Goal: Task Accomplishment & Management: Use online tool/utility

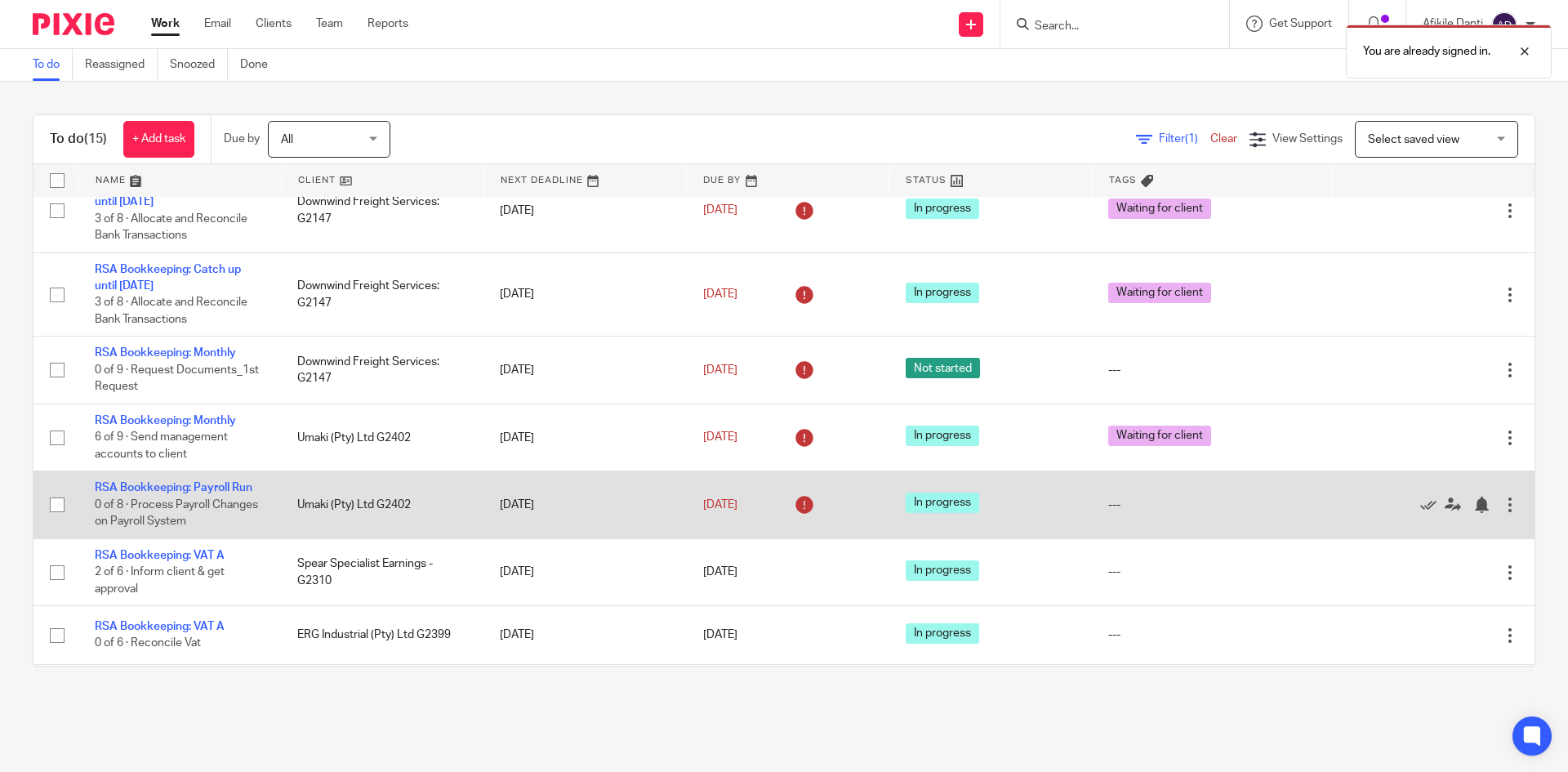
scroll to position [163, 0]
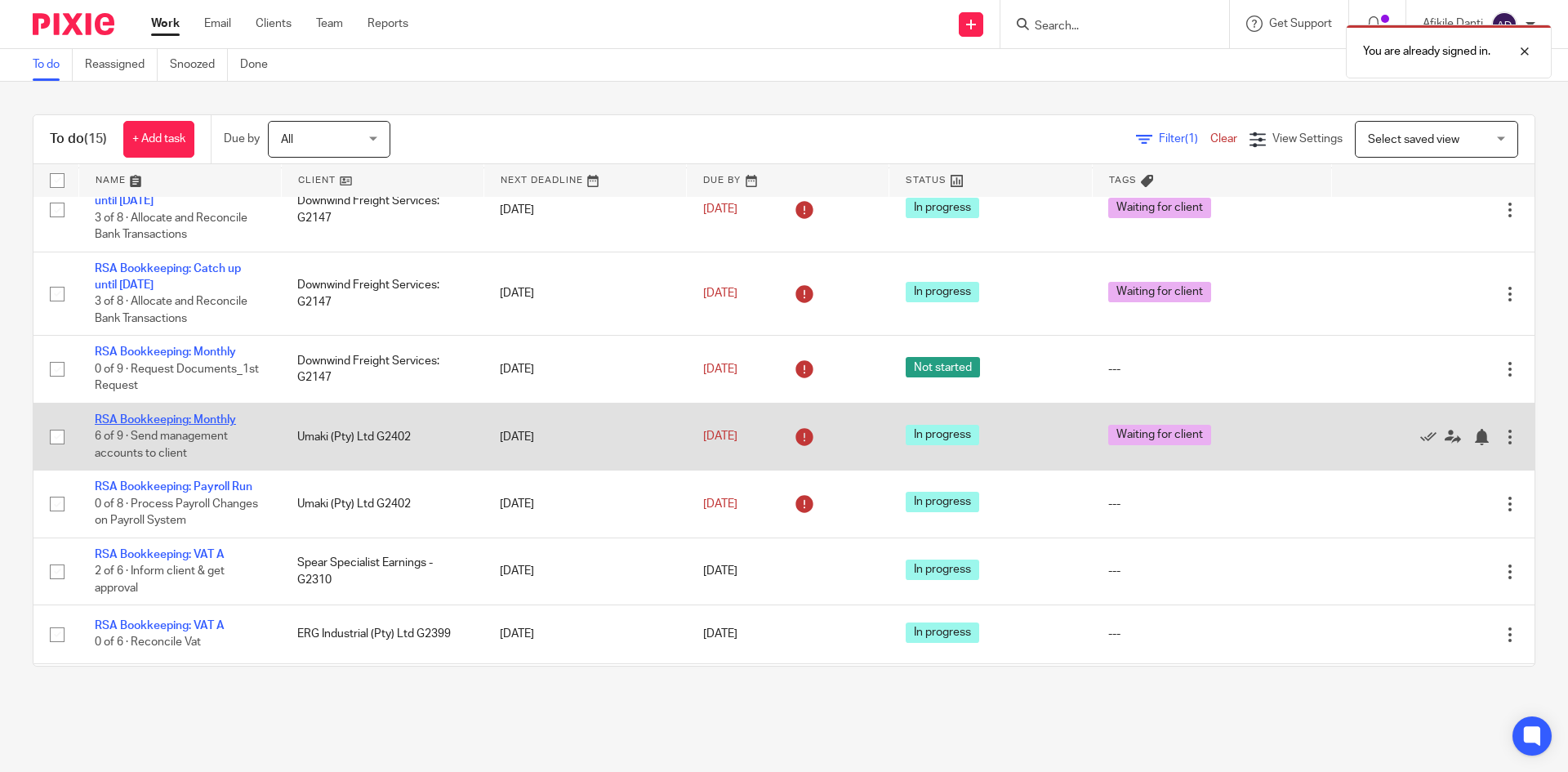
click at [194, 418] on link "RSA Bookkeeping: Monthly" at bounding box center [165, 420] width 141 height 11
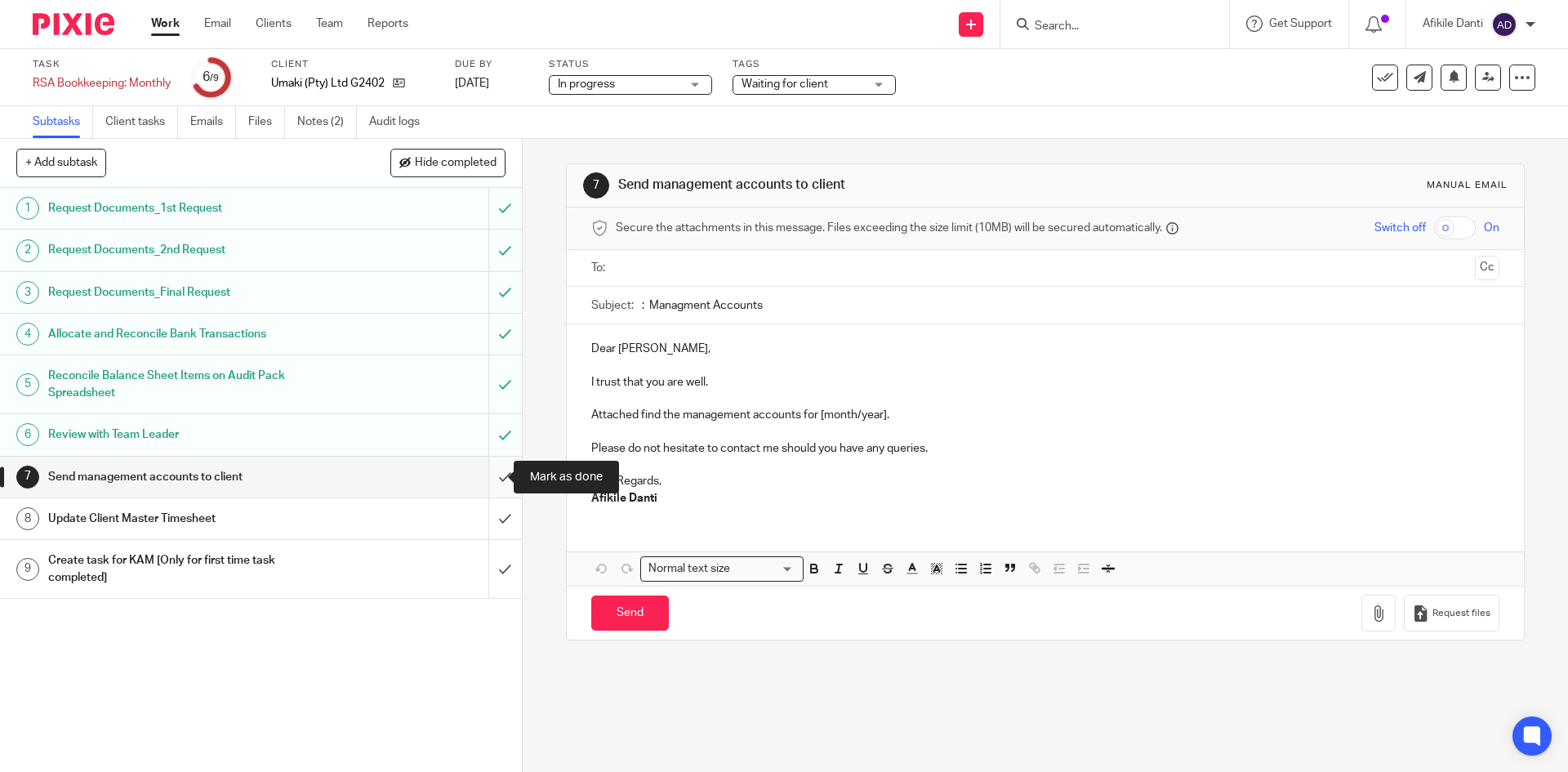
click at [488, 481] on input "submit" at bounding box center [260, 477] width 522 height 41
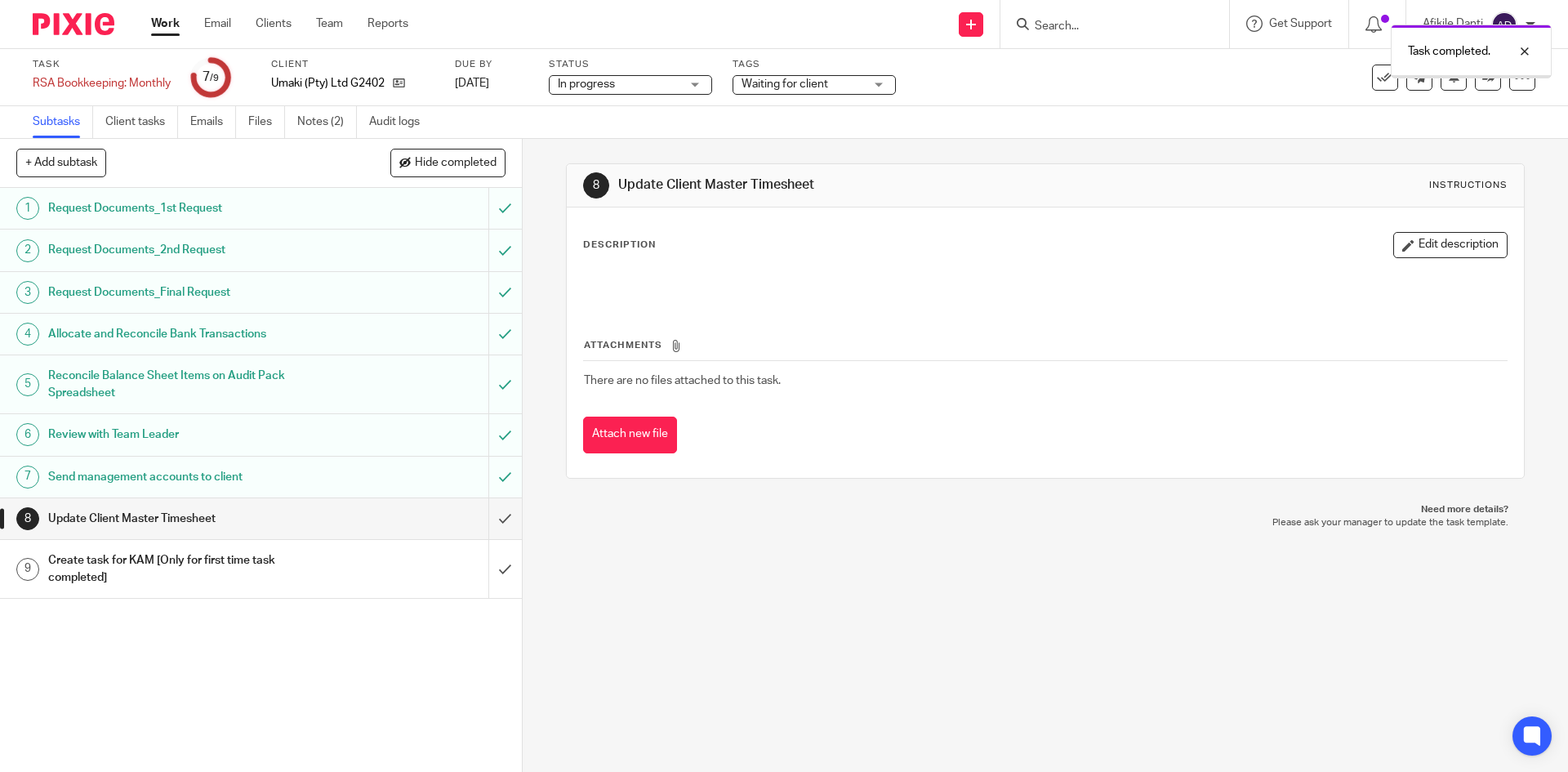
click at [481, 512] on input "submit" at bounding box center [260, 519] width 522 height 41
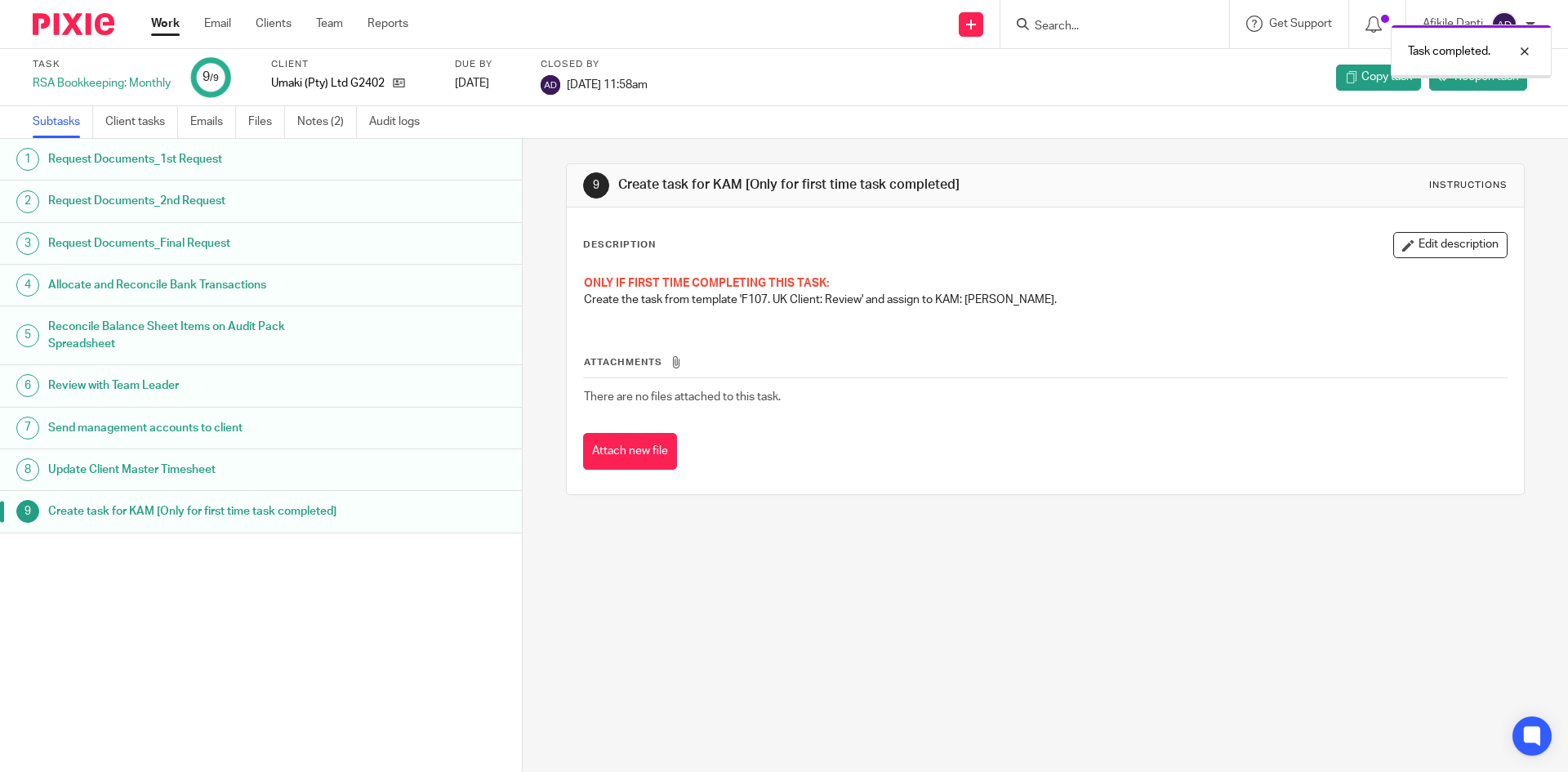
click at [165, 26] on link "Work" at bounding box center [165, 23] width 28 height 16
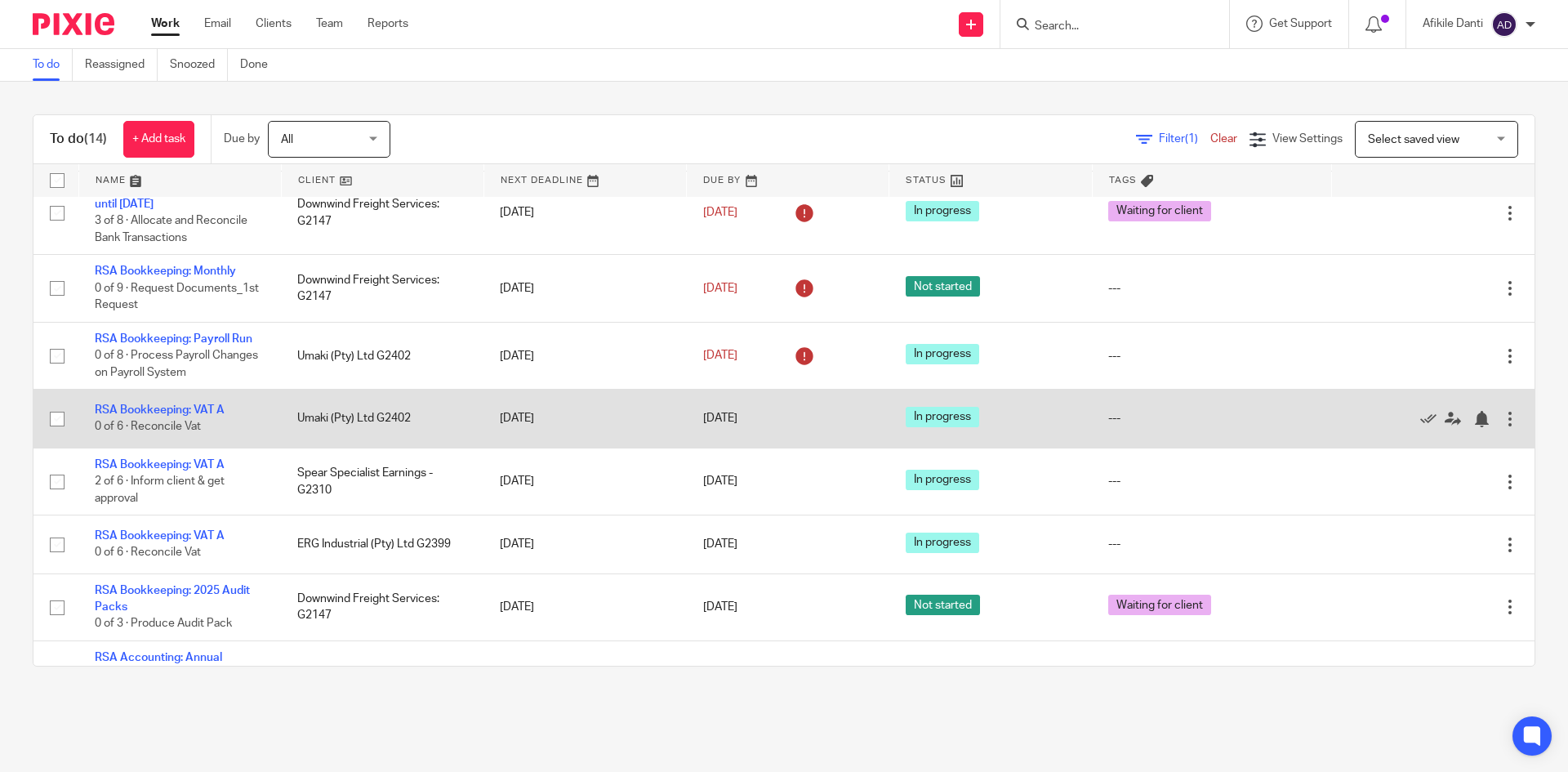
scroll to position [245, 0]
click at [206, 412] on link "RSA Bookkeeping: VAT A" at bounding box center [159, 409] width 130 height 11
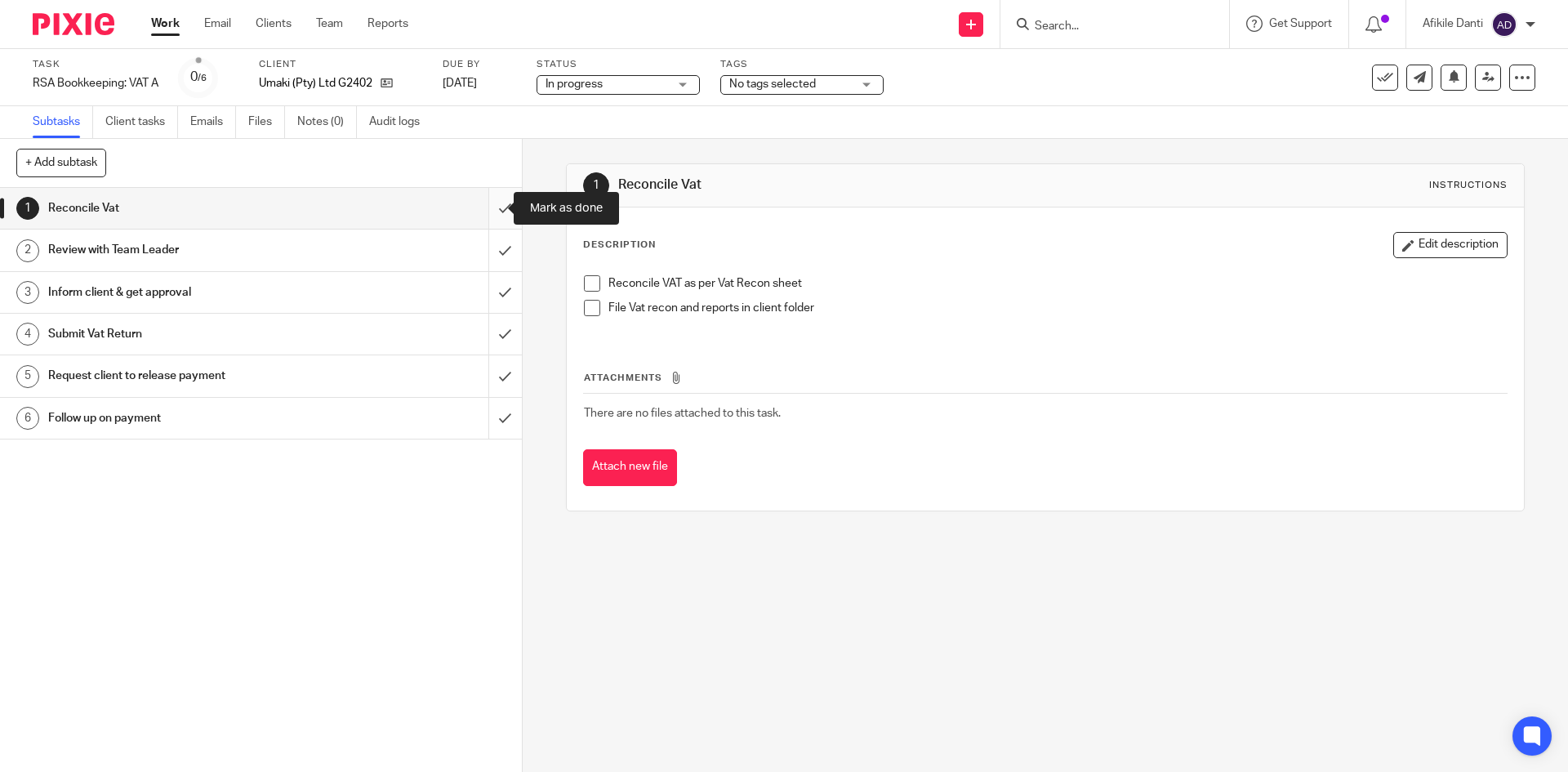
click at [494, 216] on input "submit" at bounding box center [260, 209] width 522 height 41
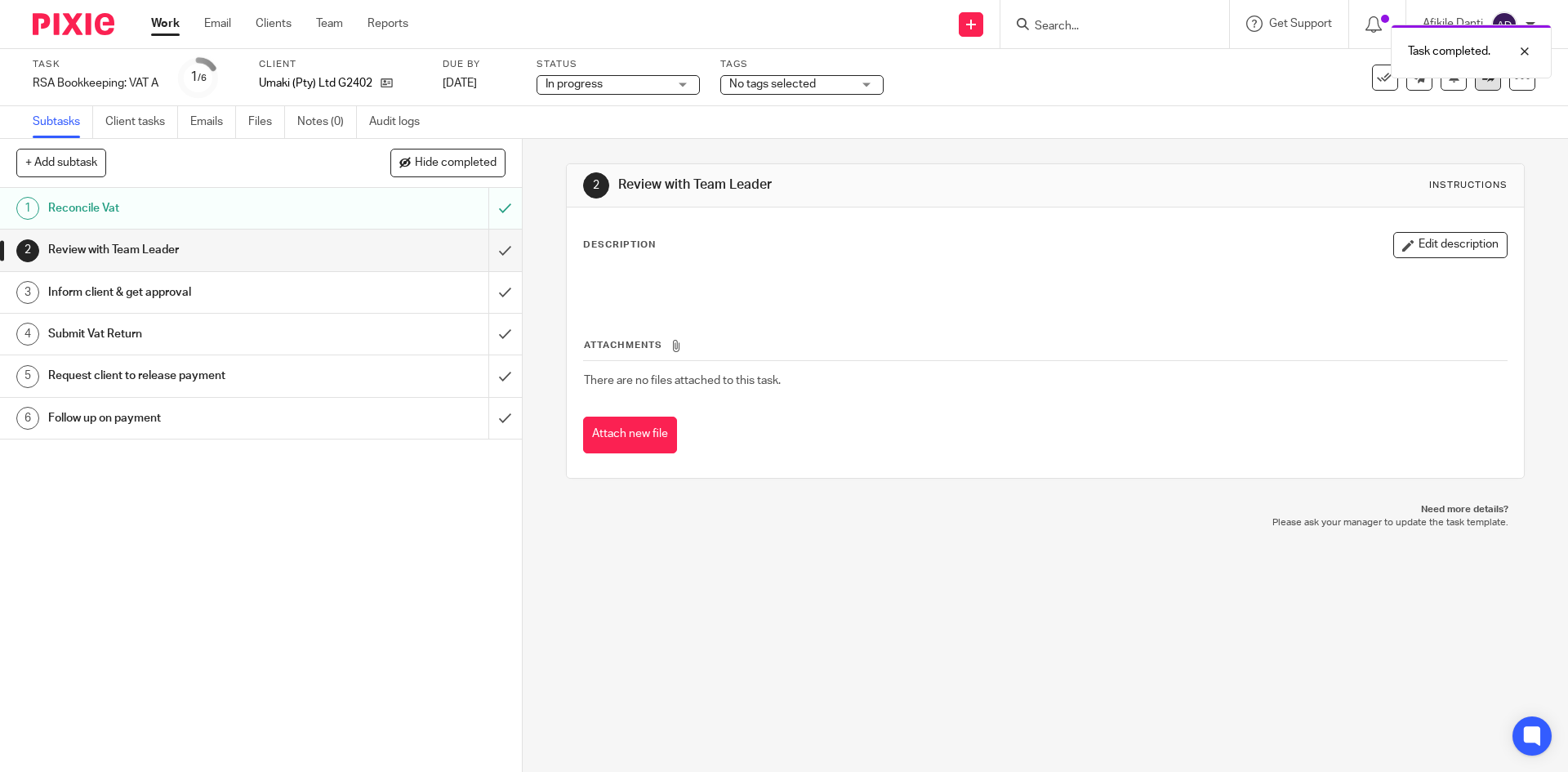
click at [1475, 83] on link at bounding box center [1488, 77] width 26 height 26
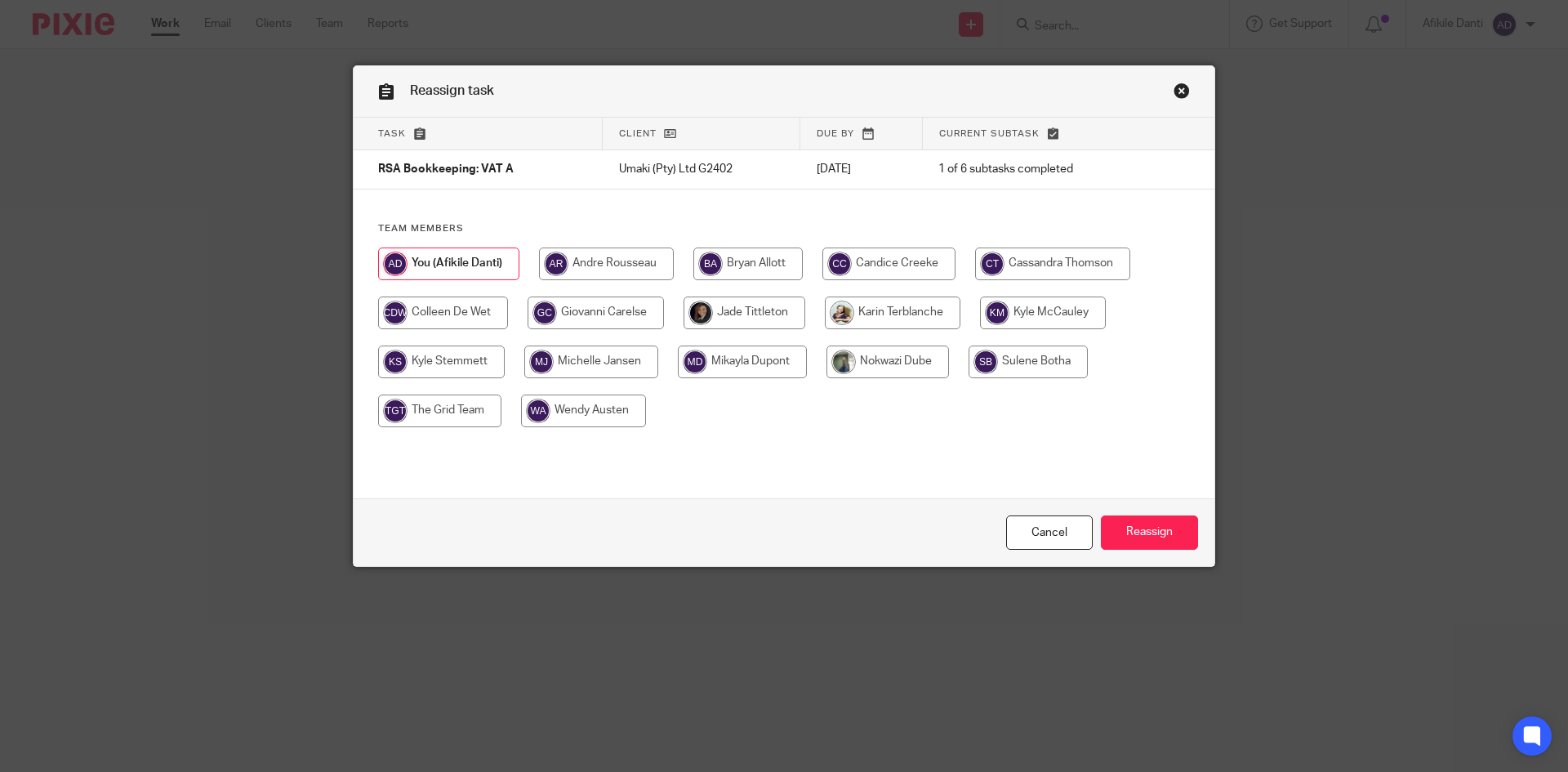
click at [449, 310] on input "radio" at bounding box center [442, 313] width 130 height 33
radio input "true"
click at [1138, 536] on input "Reassign" at bounding box center [1149, 533] width 97 height 35
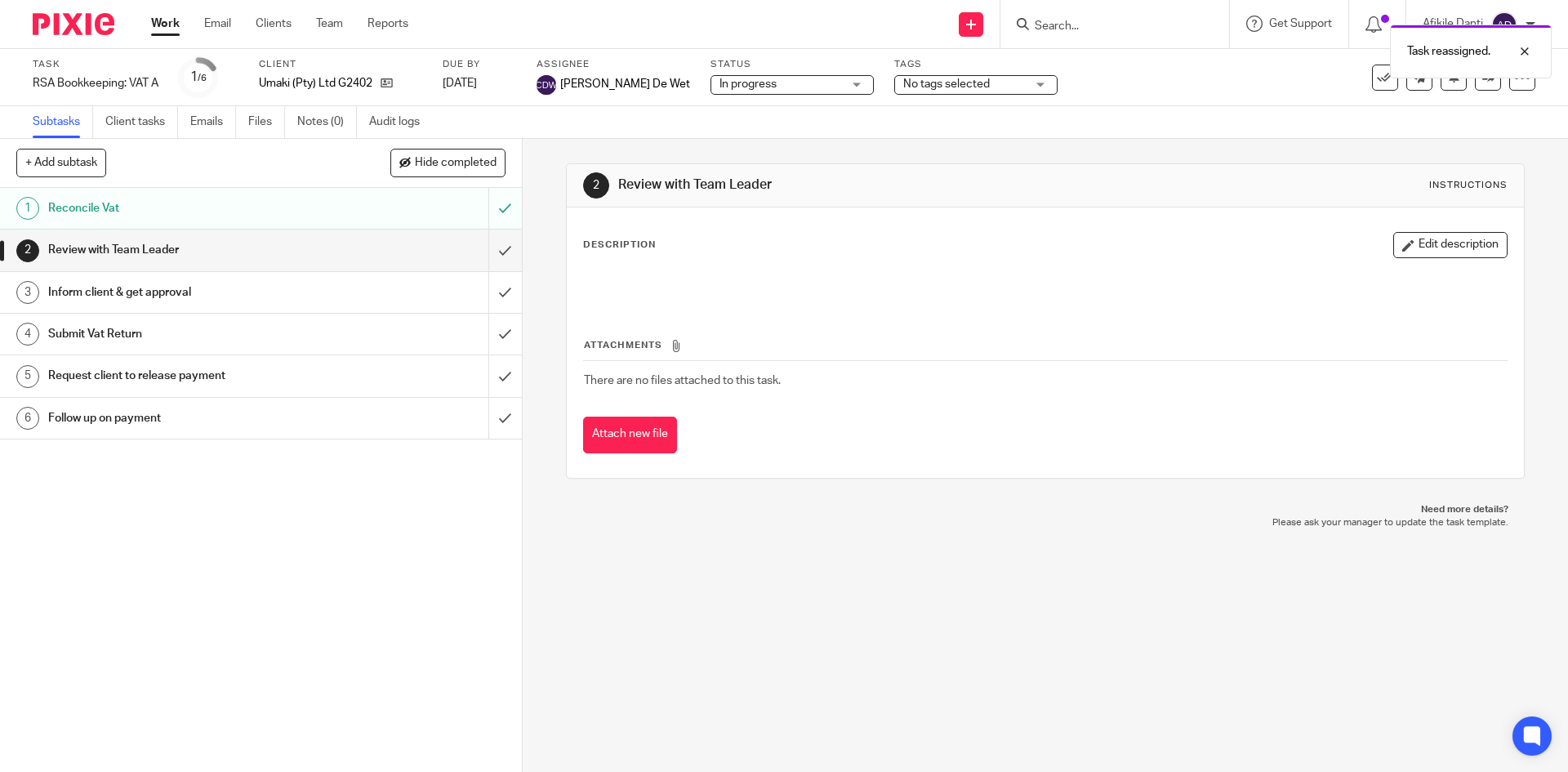
click at [162, 27] on link "Work" at bounding box center [165, 23] width 28 height 16
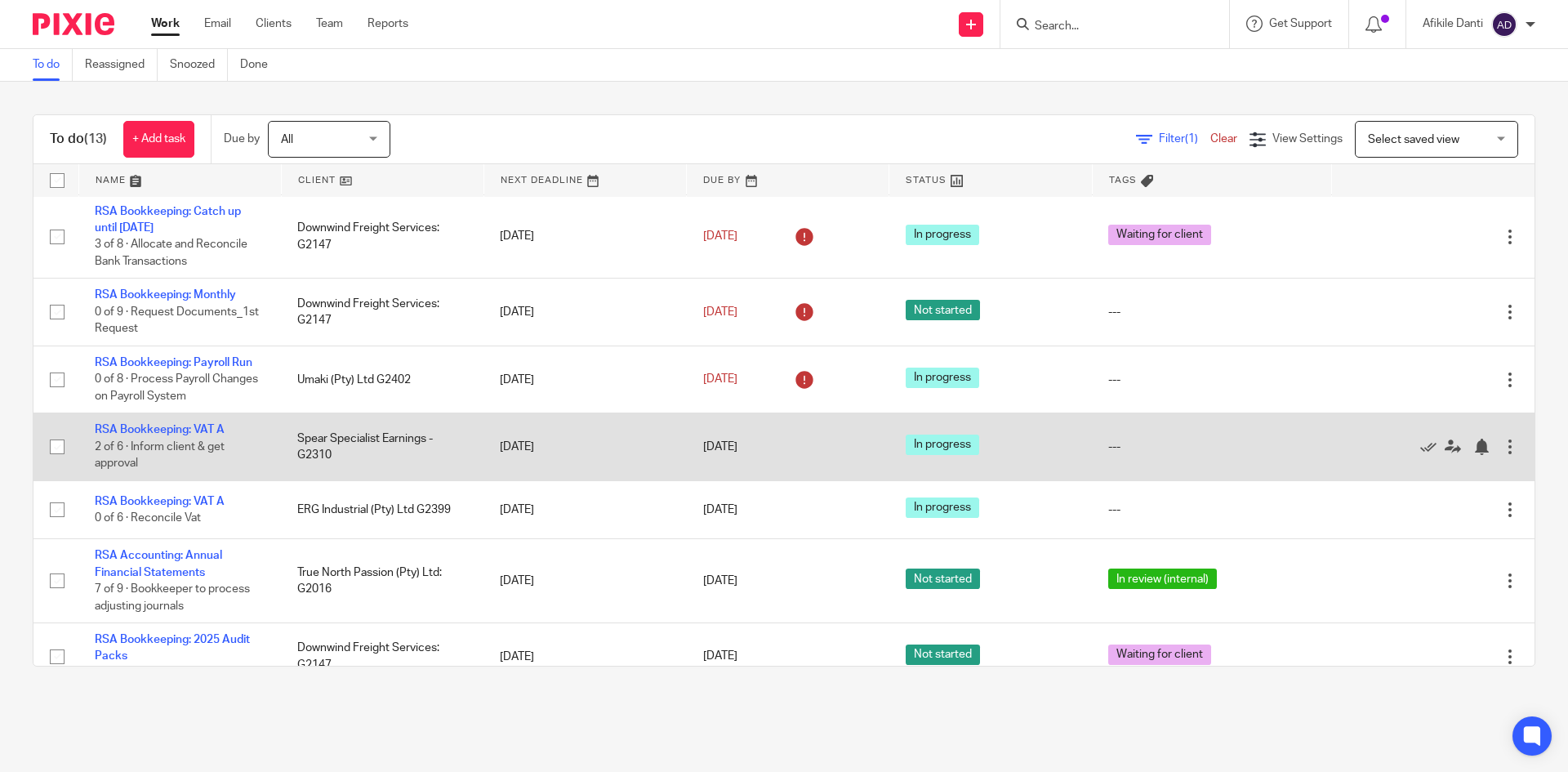
scroll to position [245, 0]
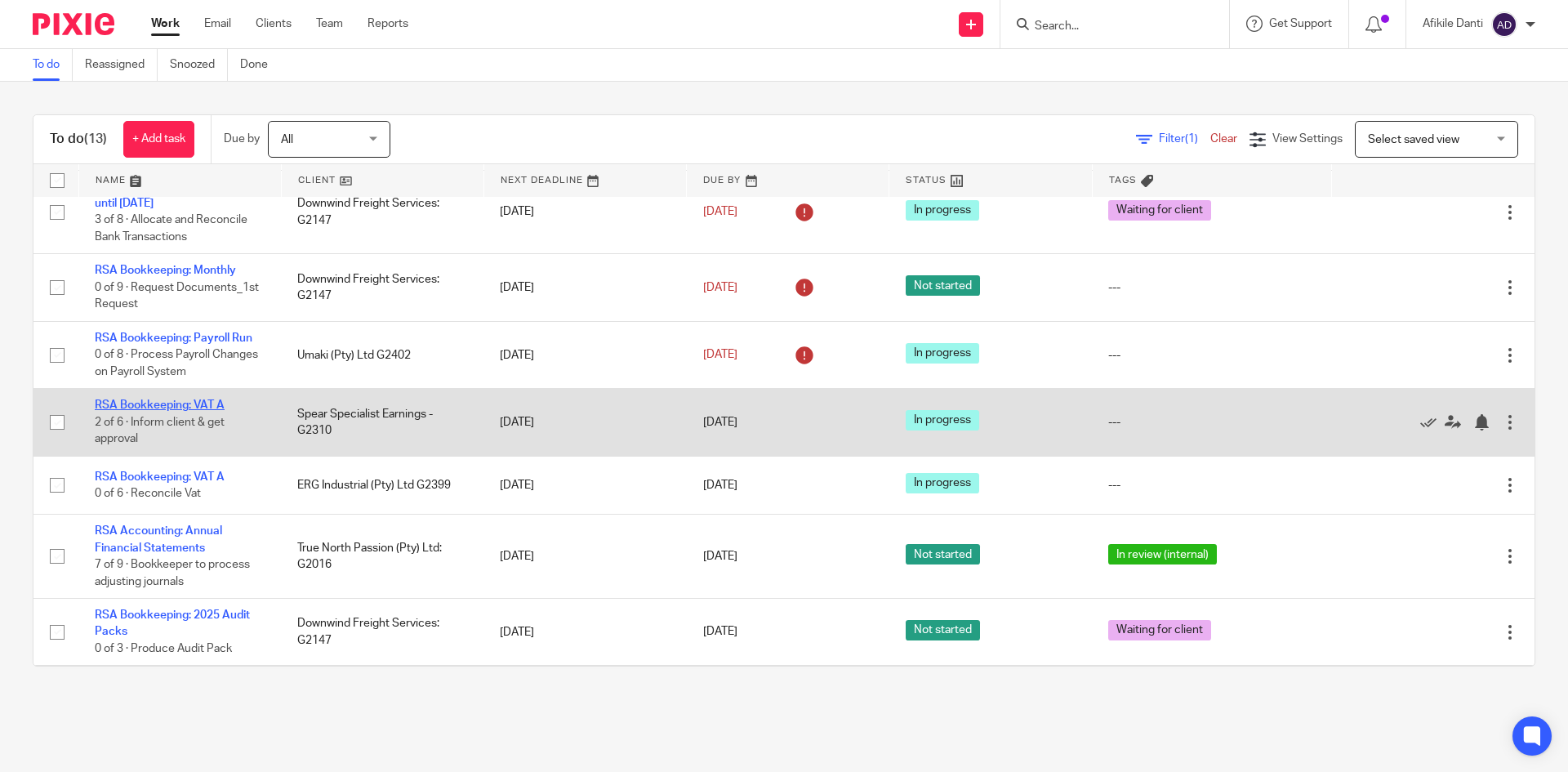
click at [194, 404] on link "RSA Bookkeeping: VAT A" at bounding box center [159, 405] width 130 height 11
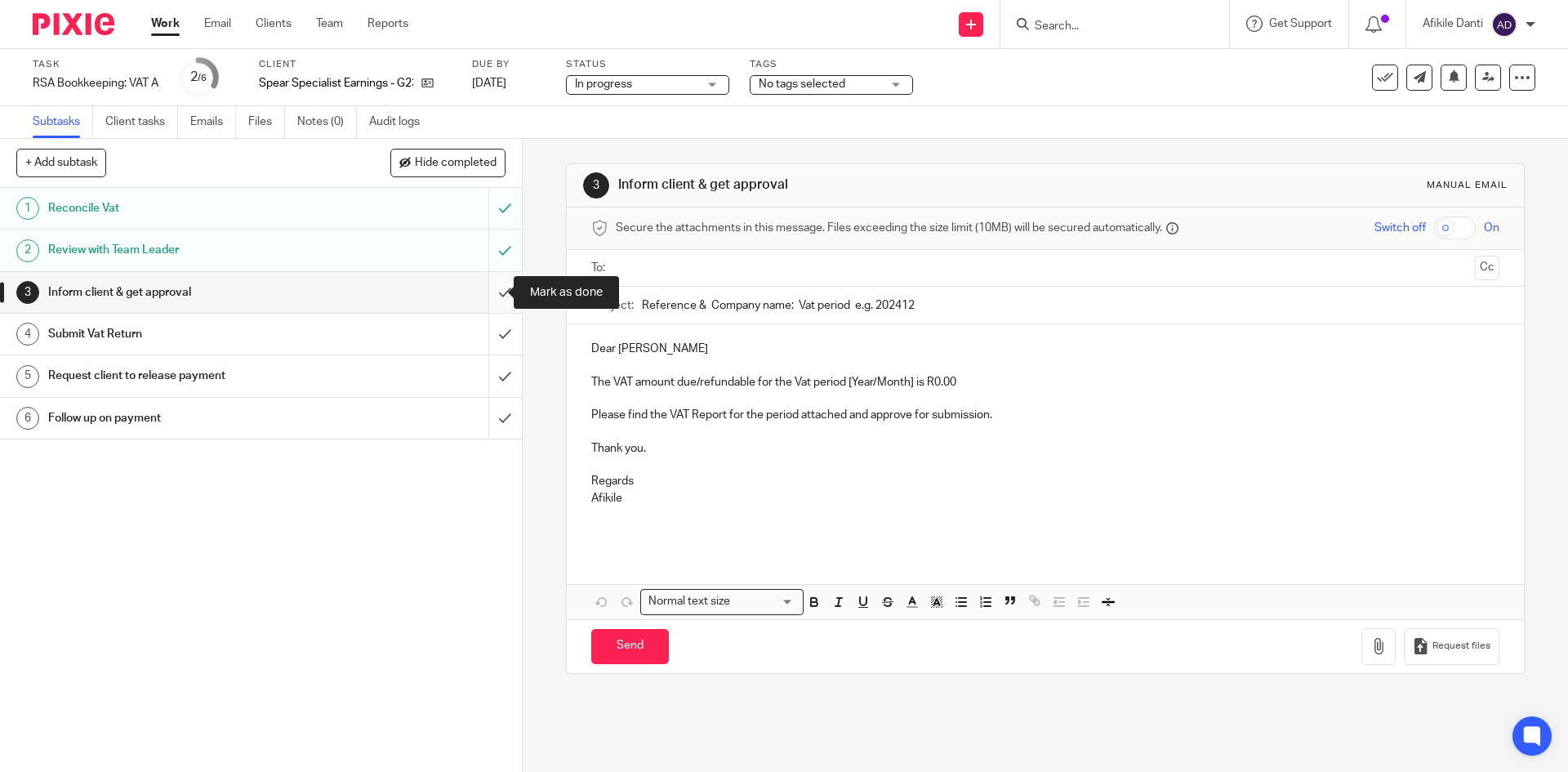
click at [489, 293] on input "submit" at bounding box center [260, 293] width 522 height 41
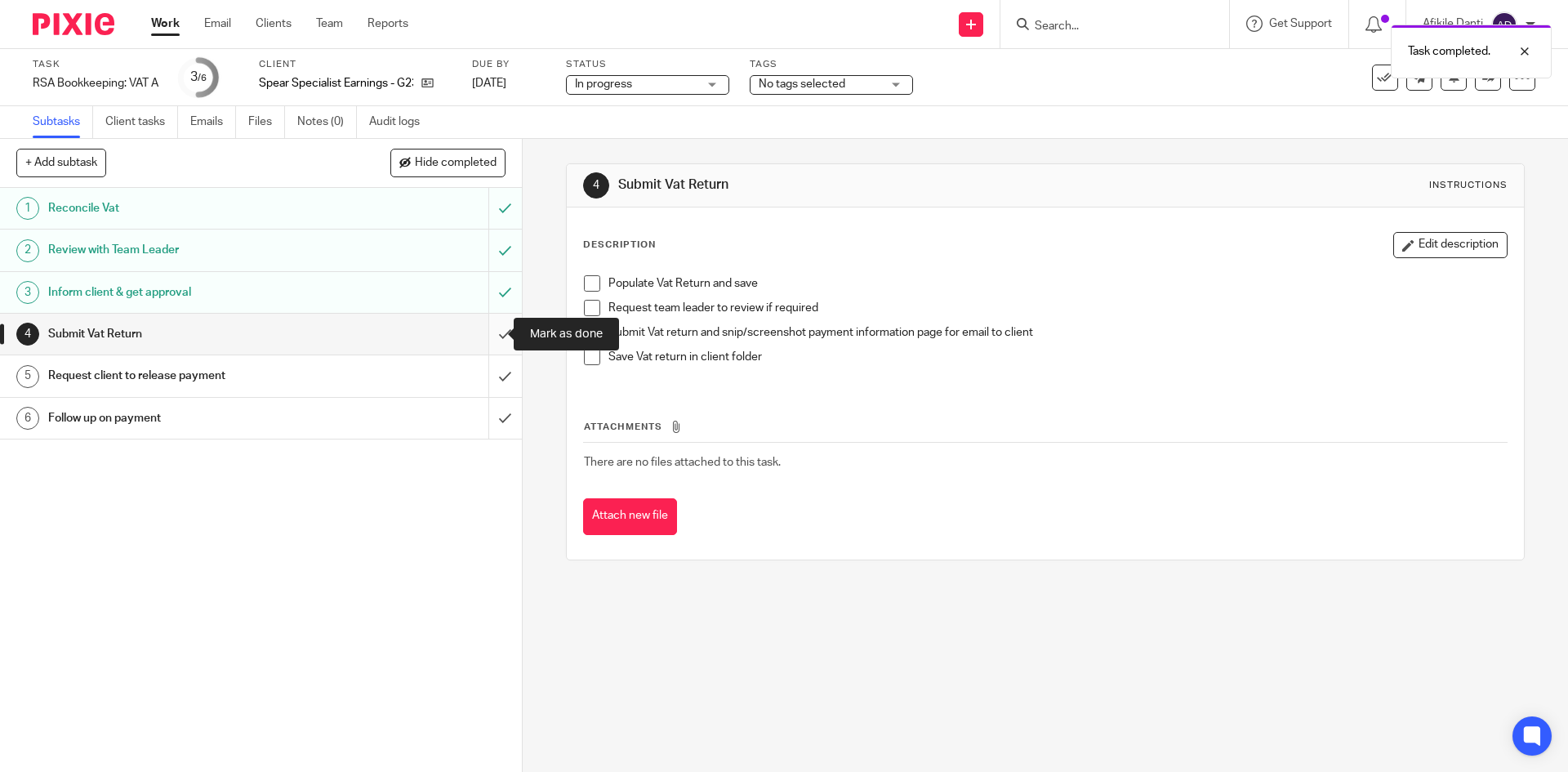
click at [486, 333] on input "submit" at bounding box center [260, 334] width 522 height 41
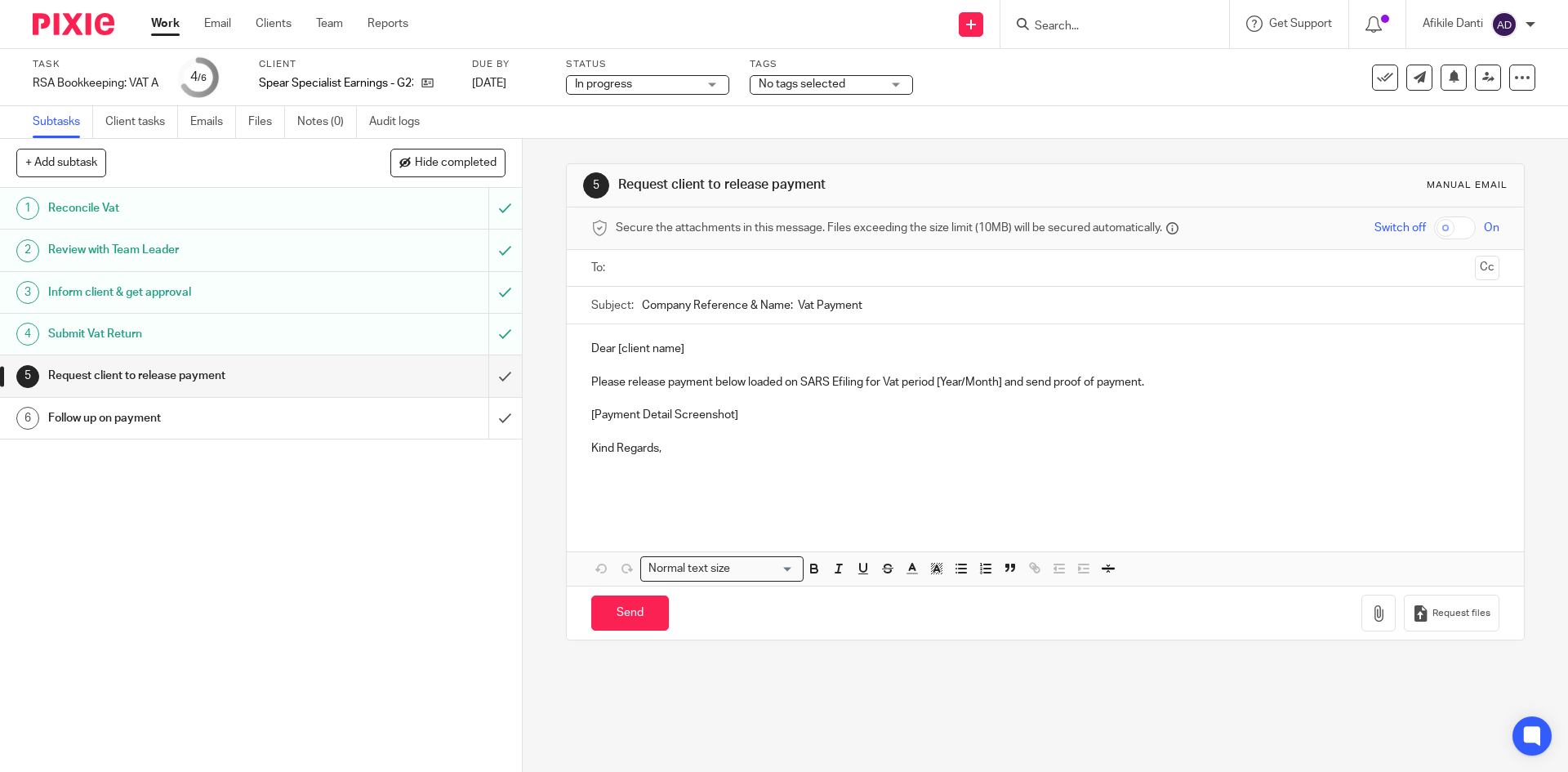
click at [162, 28] on link "Work" at bounding box center [165, 23] width 28 height 16
